Goal: Register for event/course

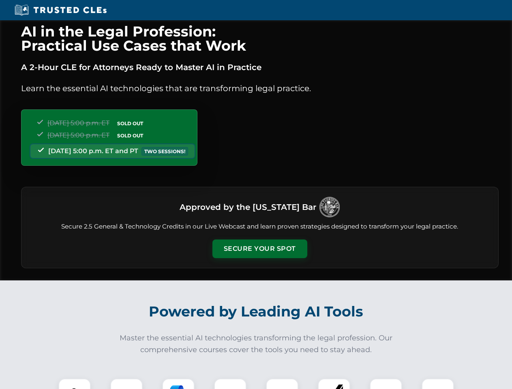
click at [259, 249] on button "Secure Your Spot" at bounding box center [259, 248] width 95 height 19
click at [75, 384] on img at bounding box center [74, 394] width 23 height 23
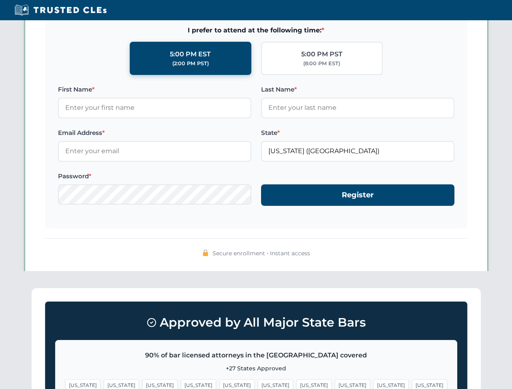
click at [296, 384] on span "[US_STATE]" at bounding box center [313, 385] width 35 height 12
click at [373, 384] on span "[US_STATE]" at bounding box center [390, 385] width 35 height 12
